Goal: Task Accomplishment & Management: Complete application form

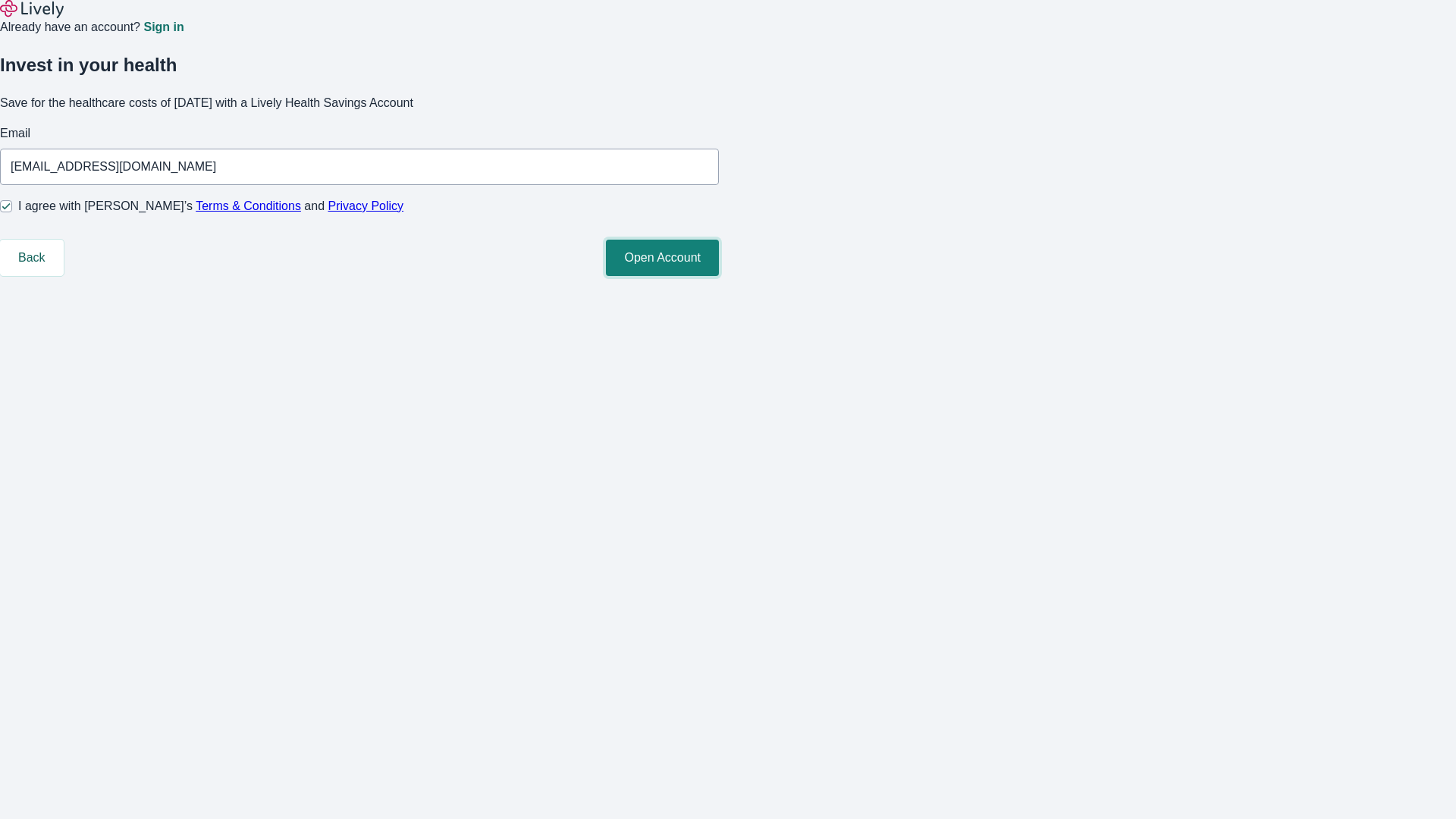
click at [719, 276] on button "Open Account" at bounding box center [663, 258] width 113 height 37
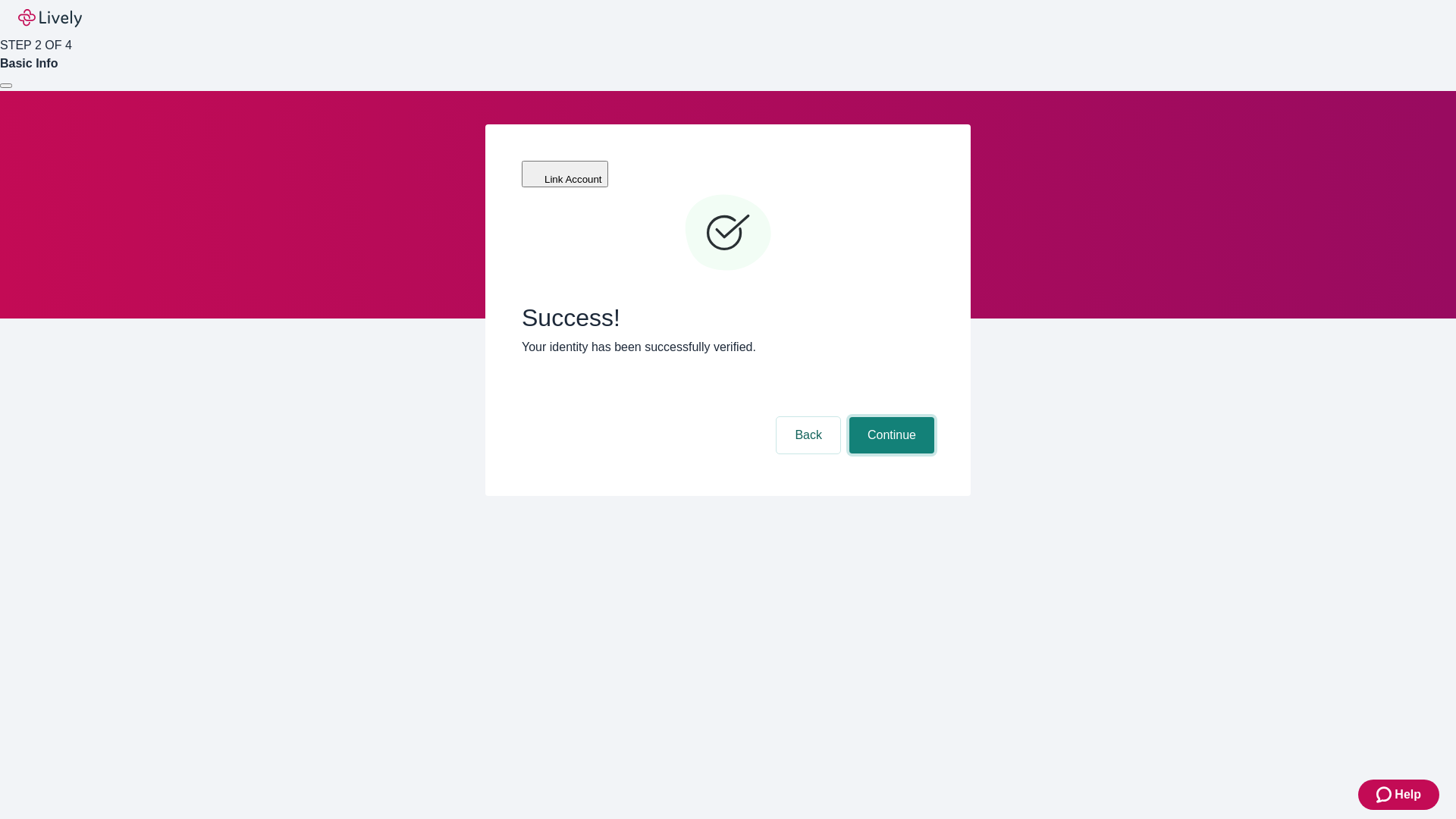
click at [890, 417] on button "Continue" at bounding box center [892, 435] width 85 height 37
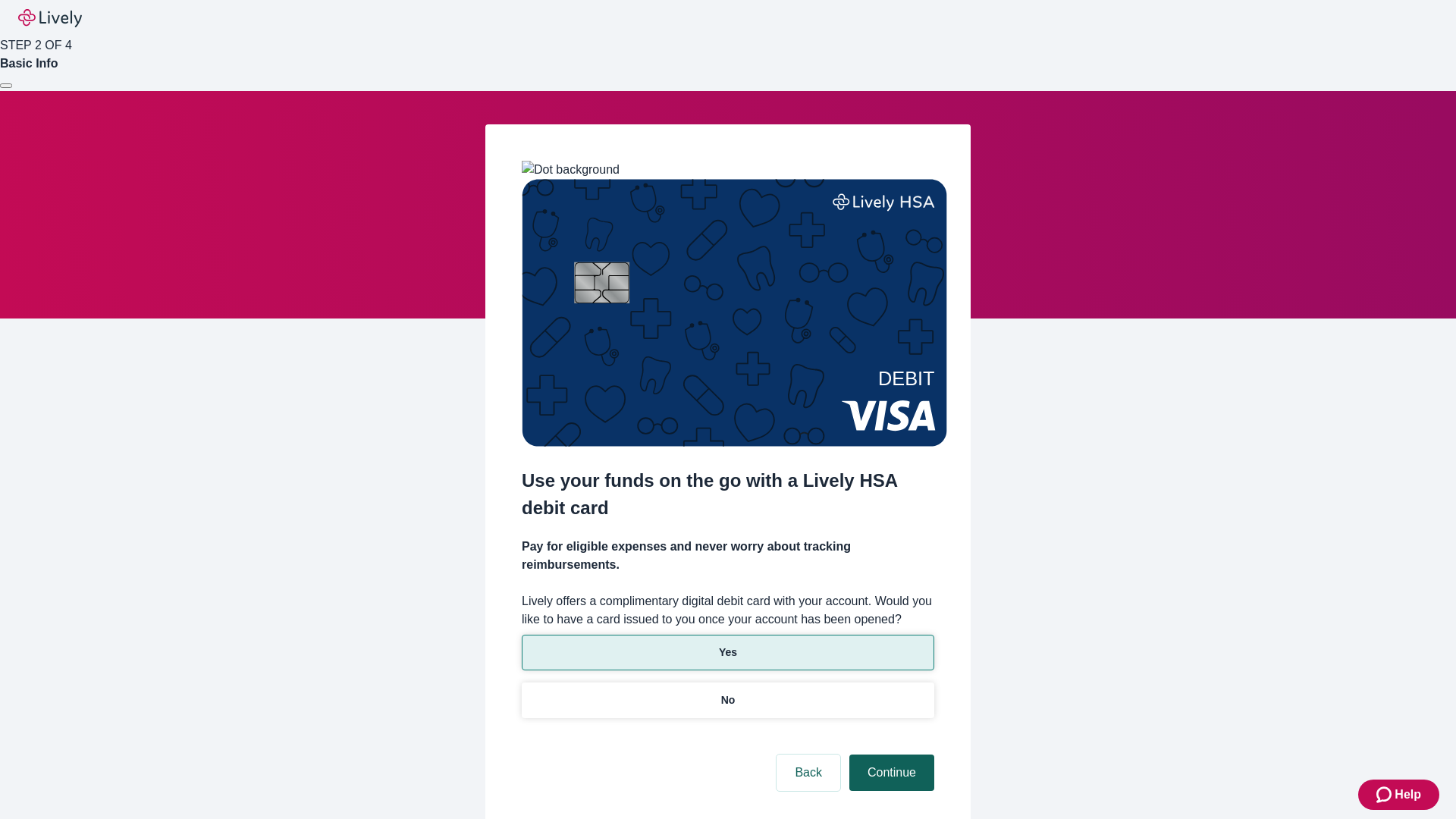
click at [728, 692] on p "No" at bounding box center [728, 700] width 14 height 16
click at [890, 754] on button "Continue" at bounding box center [892, 773] width 85 height 37
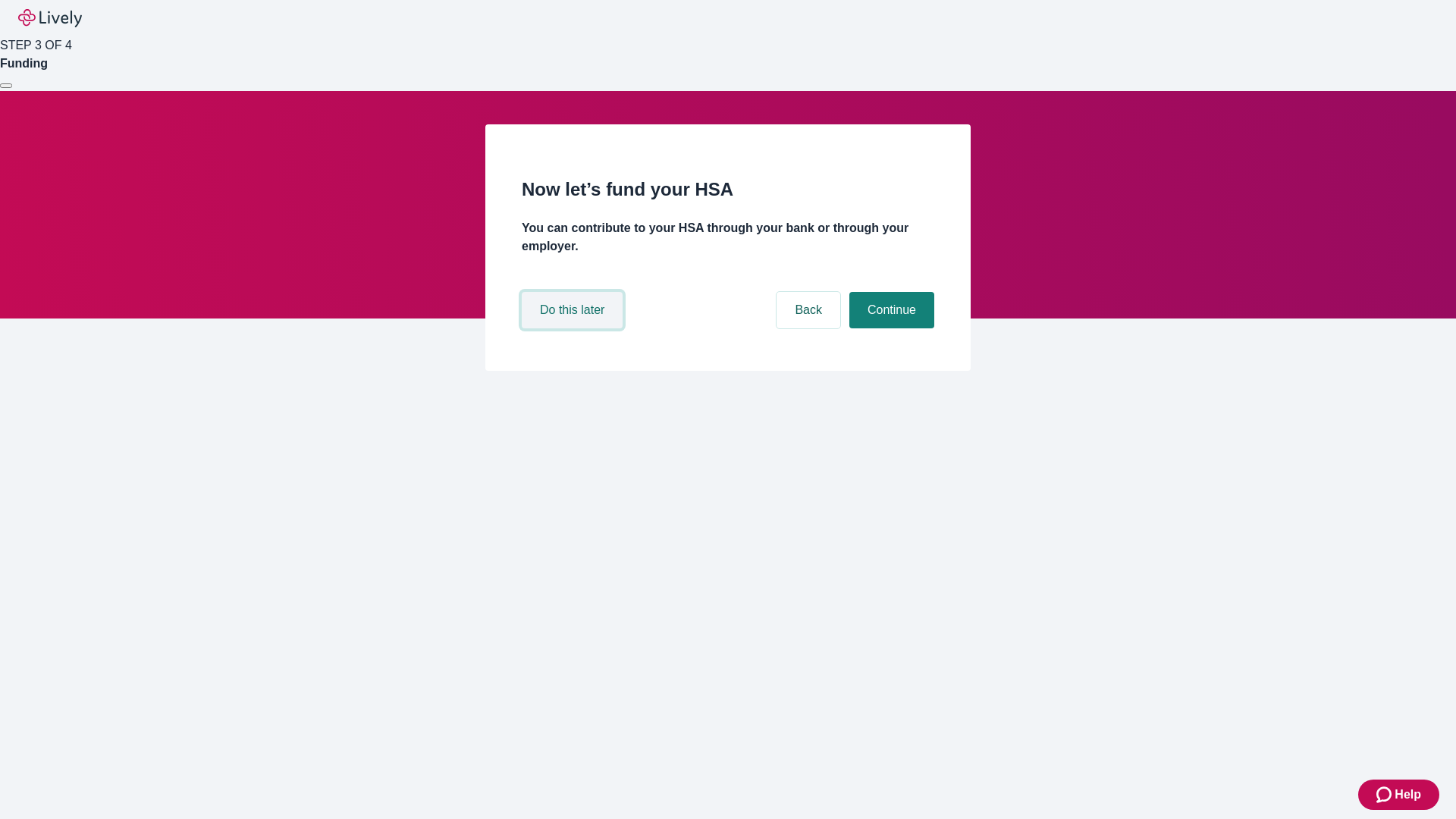
click at [574, 328] on button "Do this later" at bounding box center [572, 311] width 101 height 37
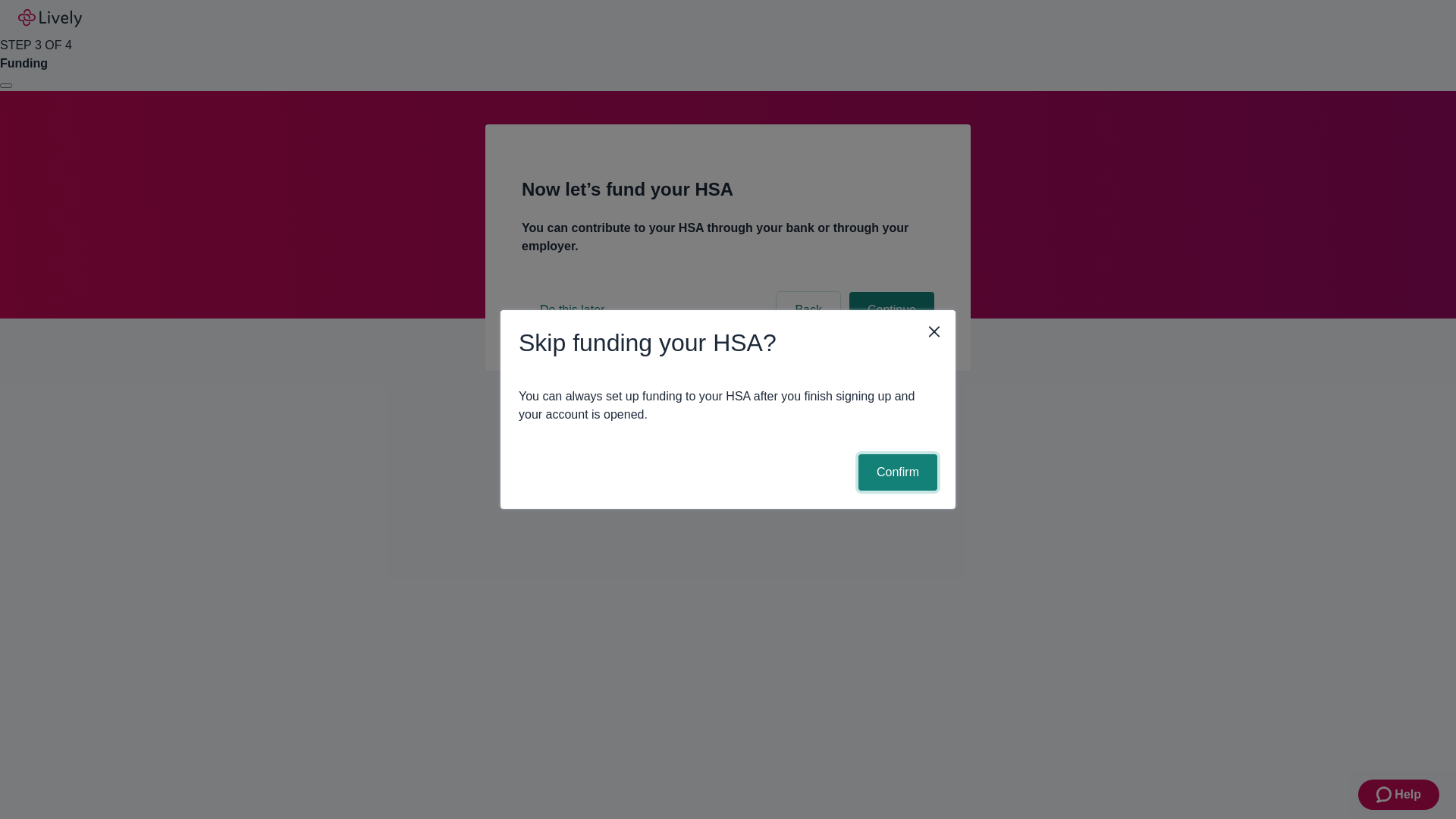
click at [896, 473] on button "Confirm" at bounding box center [898, 473] width 79 height 37
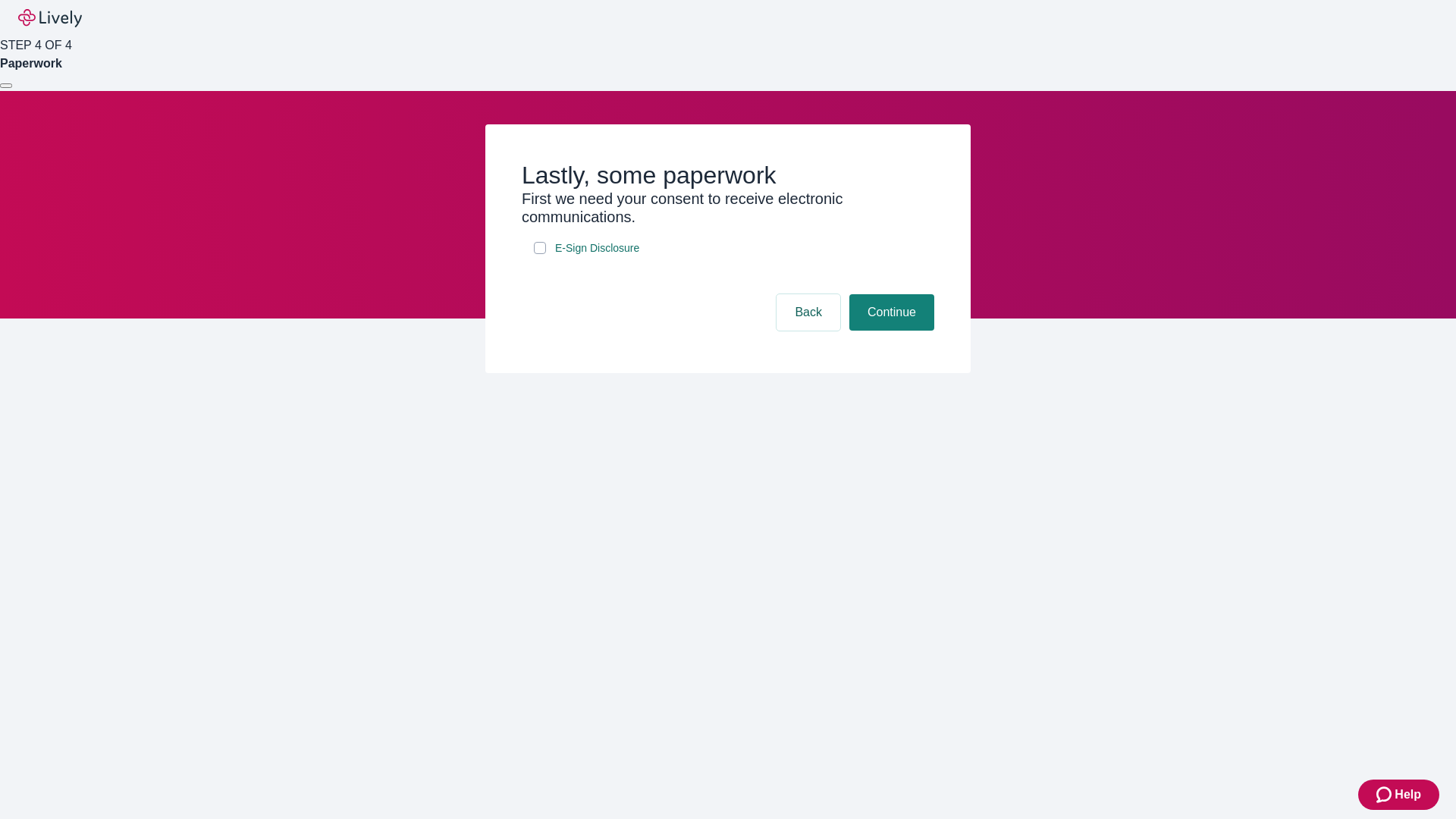
click at [540, 254] on input "E-Sign Disclosure" at bounding box center [540, 247] width 12 height 12
checkbox input "true"
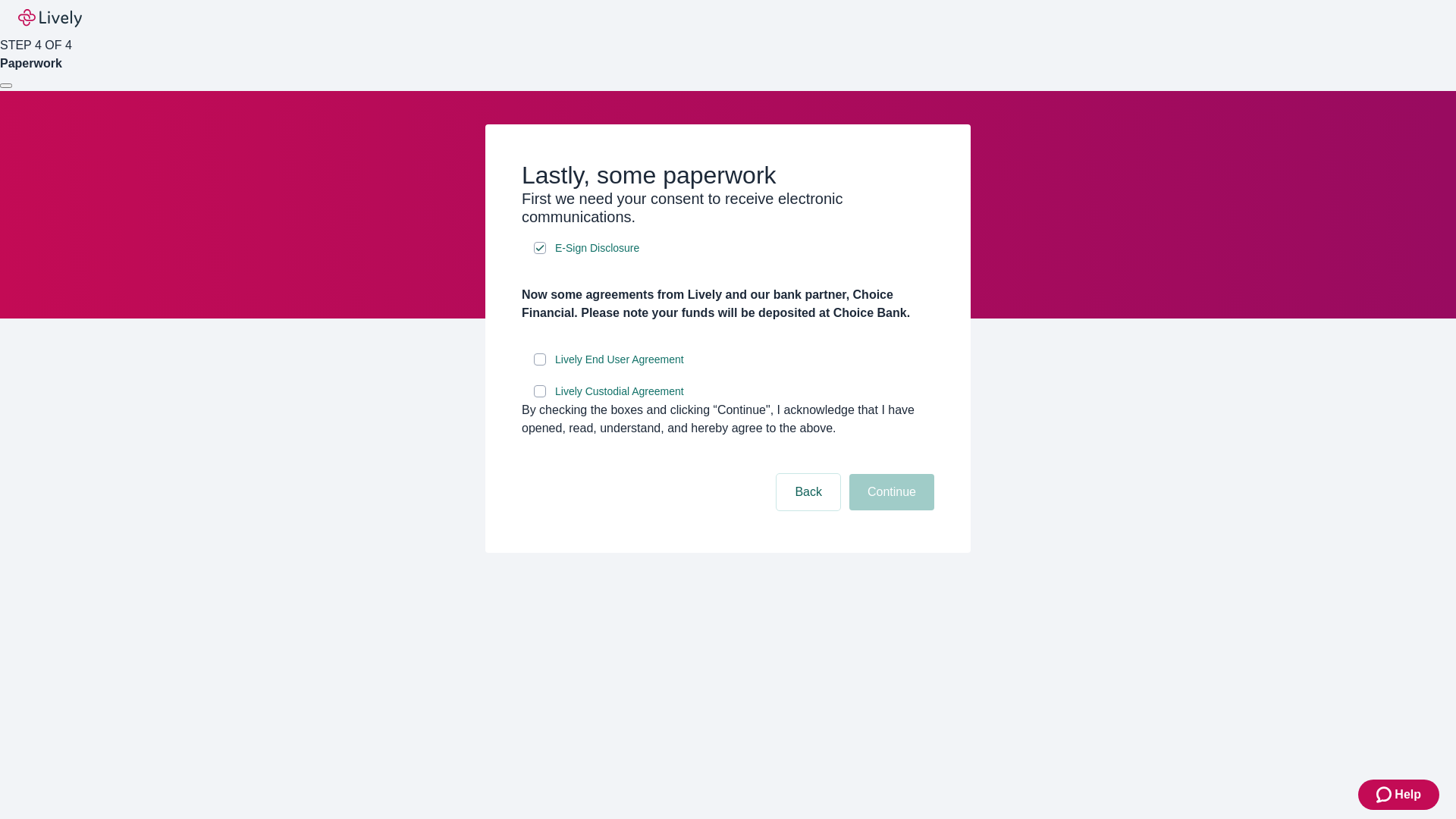
click at [540, 366] on input "Lively End User Agreement" at bounding box center [540, 359] width 12 height 12
checkbox input "true"
click at [540, 398] on input "Lively Custodial Agreement" at bounding box center [540, 390] width 12 height 12
checkbox input "true"
click at [890, 510] on button "Continue" at bounding box center [892, 493] width 85 height 37
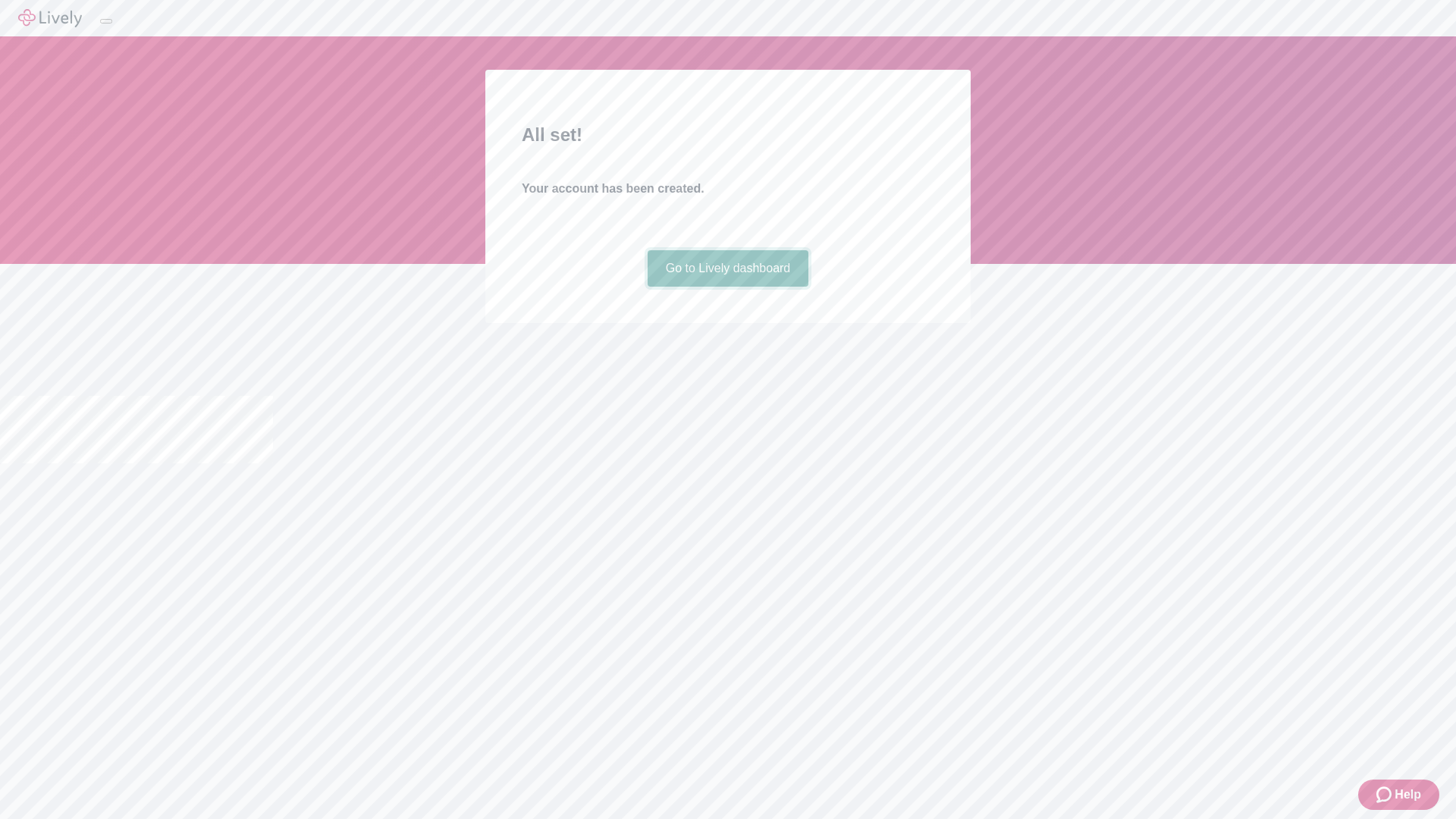
click at [728, 287] on link "Go to Lively dashboard" at bounding box center [728, 268] width 161 height 37
